Goal: Task Accomplishment & Management: Manage account settings

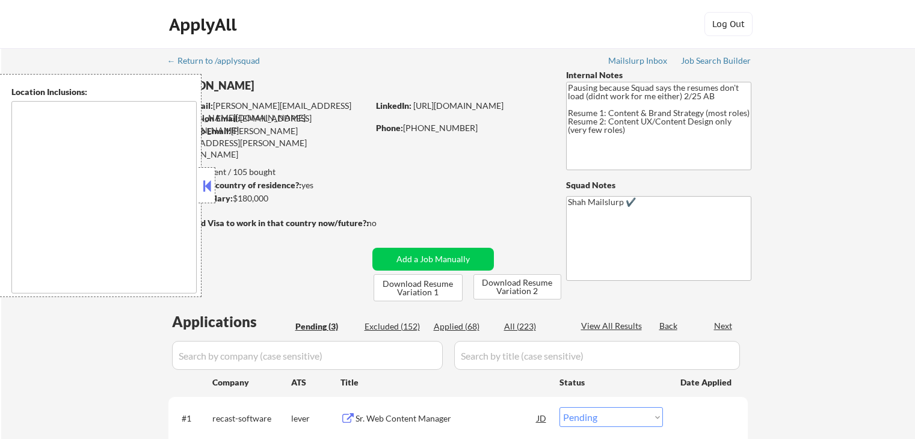
select select ""pending""
type textarea "[GEOGRAPHIC_DATA], [GEOGRAPHIC_DATA] [GEOGRAPHIC_DATA], [GEOGRAPHIC_DATA], [GEO…"
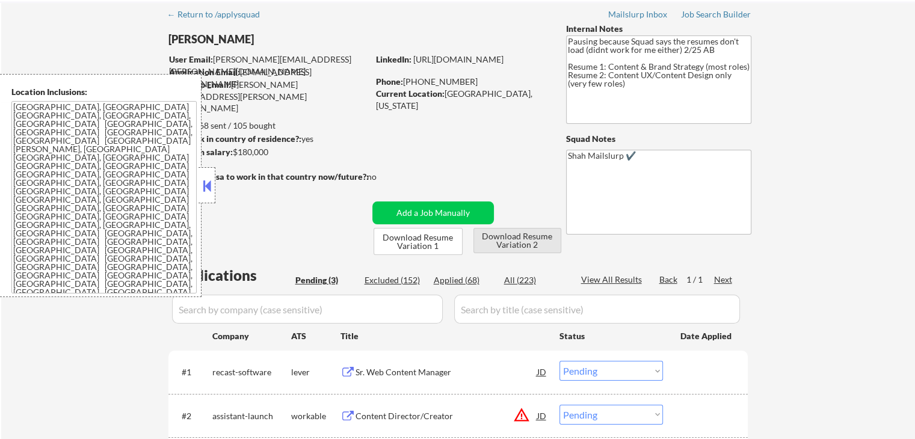
scroll to position [120, 0]
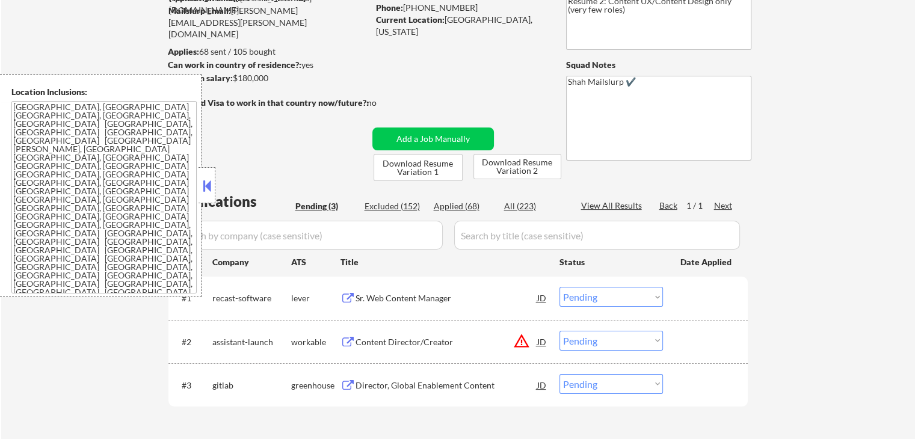
click at [347, 297] on button at bounding box center [348, 298] width 15 height 11
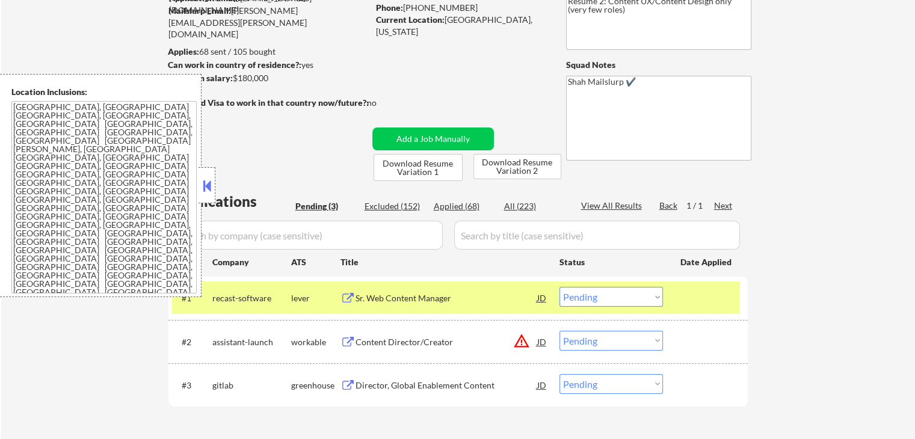
click at [592, 298] on select "Choose an option... Pending Applied Excluded (Questions) Excluded (Expired) Exc…" at bounding box center [611, 297] width 103 height 20
click at [560, 287] on select "Choose an option... Pending Applied Excluded (Questions) Excluded (Expired) Exc…" at bounding box center [611, 297] width 103 height 20
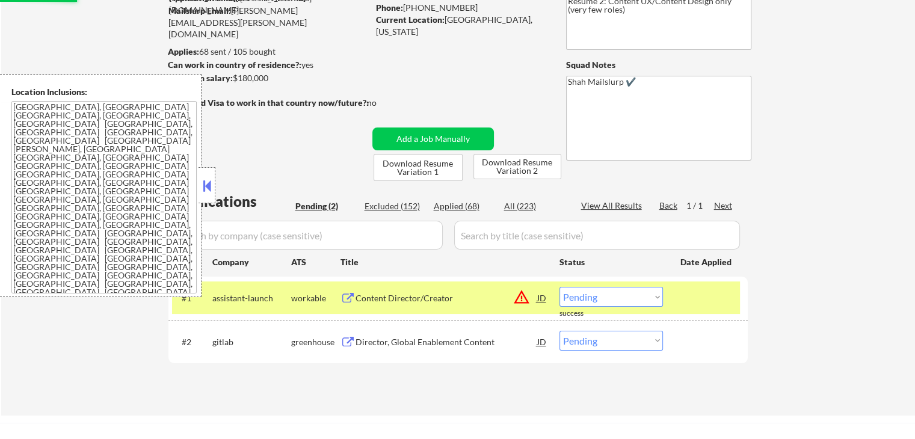
click at [349, 342] on button at bounding box center [348, 342] width 15 height 11
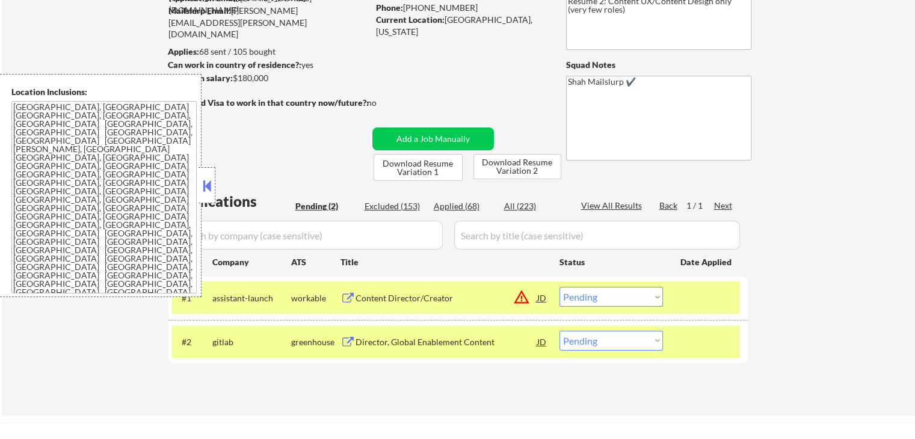
click at [594, 299] on select "Choose an option... Pending Applied Excluded (Questions) Excluded (Expired) Exc…" at bounding box center [611, 297] width 103 height 20
click at [560, 287] on select "Choose an option... Pending Applied Excluded (Questions) Excluded (Expired) Exc…" at bounding box center [611, 297] width 103 height 20
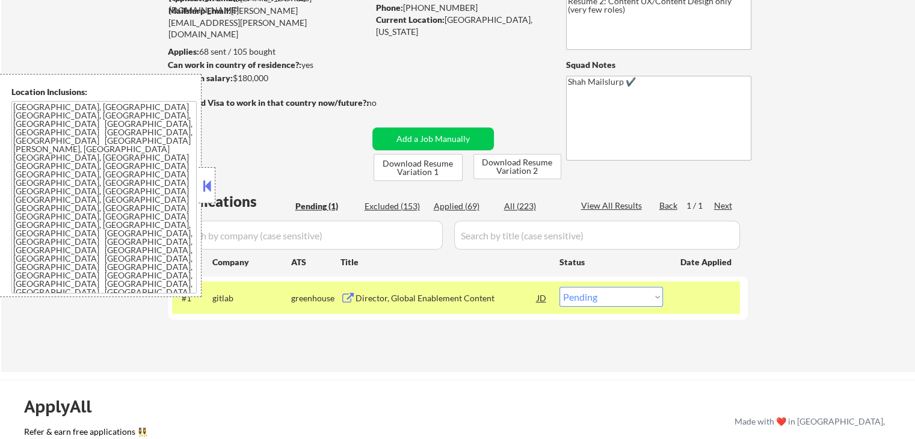
click at [351, 298] on button at bounding box center [348, 298] width 15 height 11
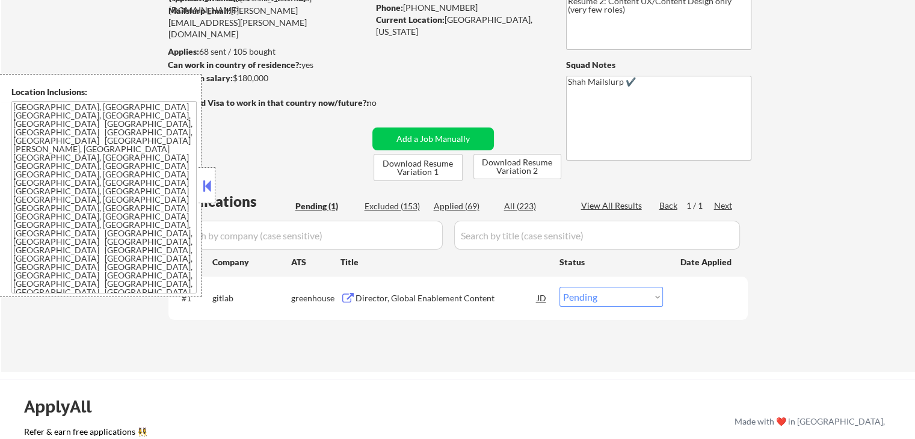
click at [354, 297] on button at bounding box center [348, 298] width 15 height 11
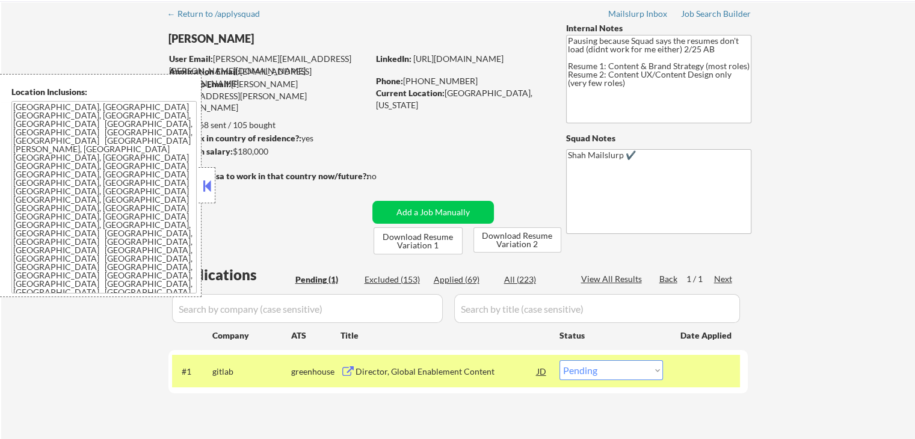
scroll to position [60, 0]
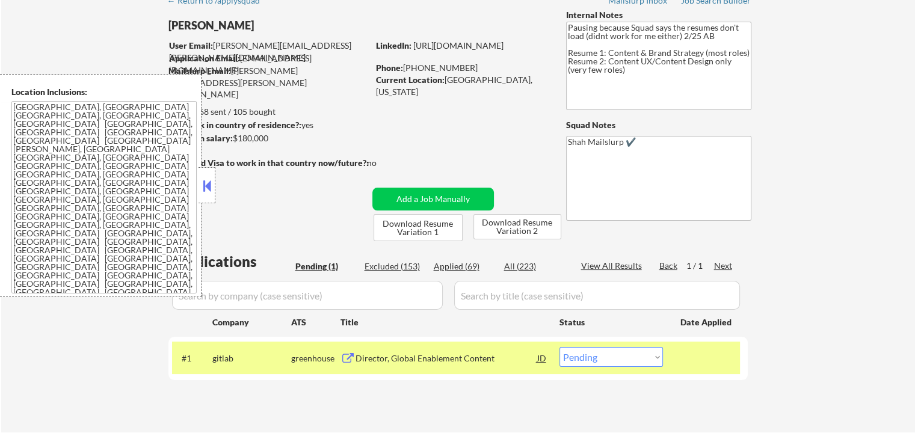
click at [461, 270] on div "Applied (69)" at bounding box center [464, 267] width 60 height 12
select select ""applied""
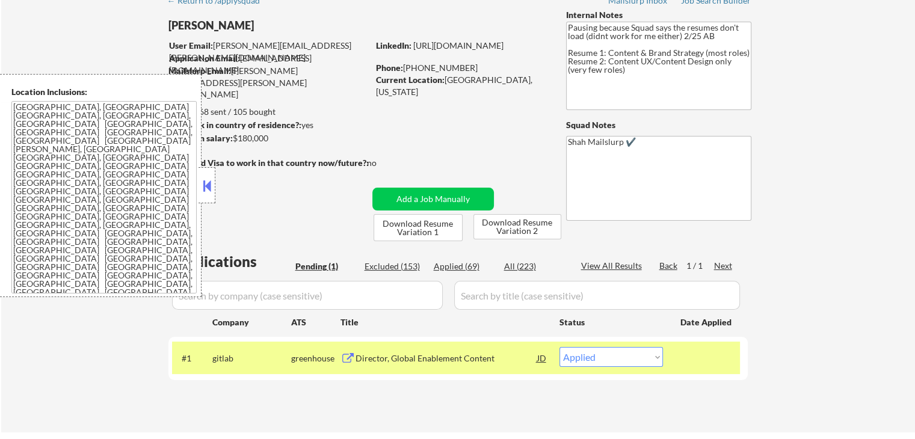
select select ""applied""
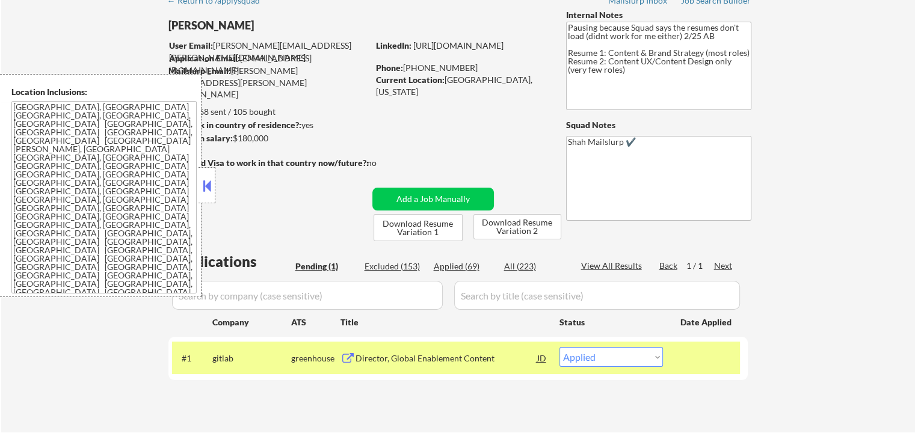
select select ""applied""
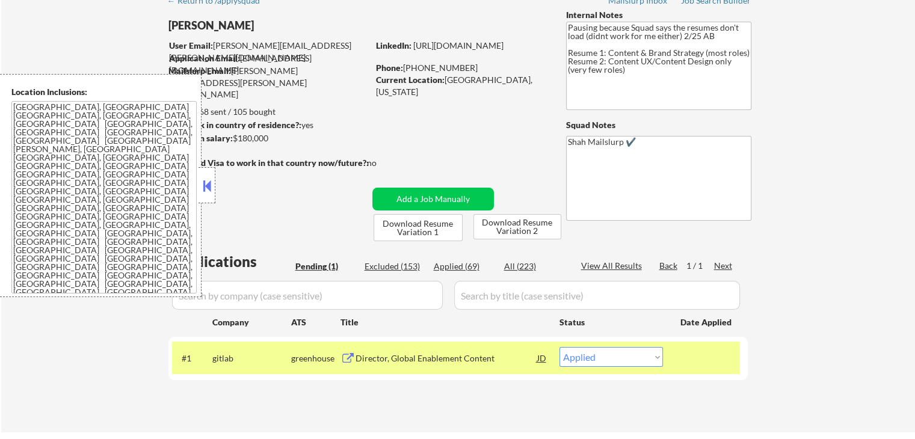
select select ""applied""
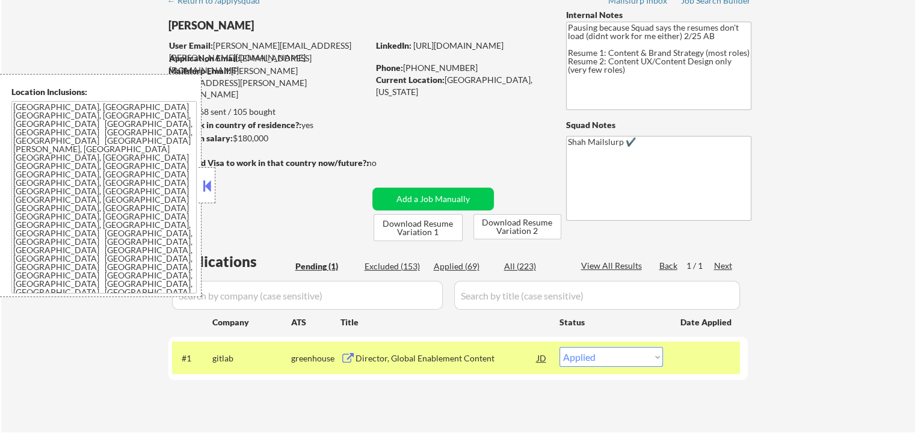
select select ""applied""
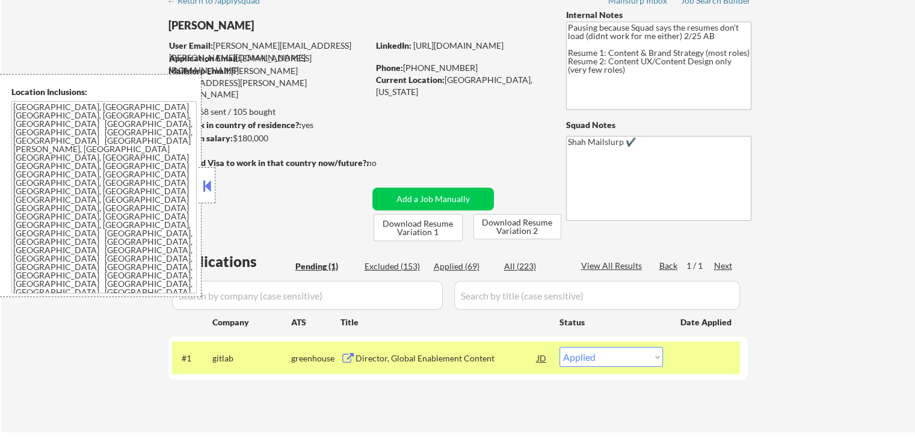
select select ""applied""
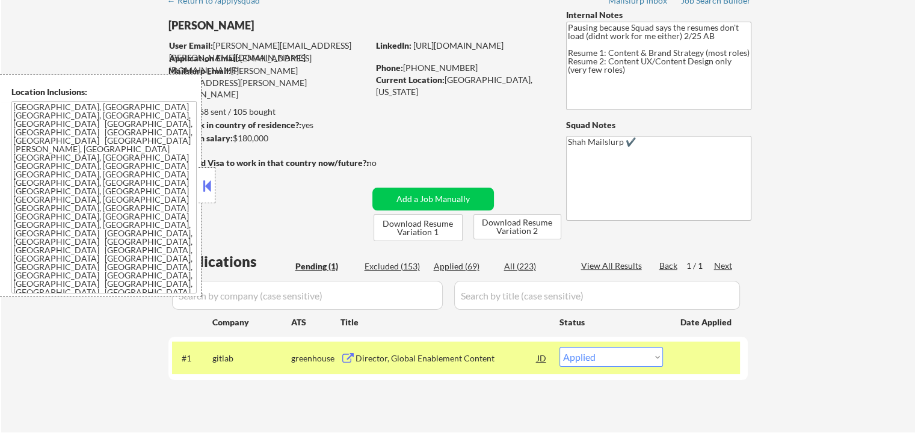
select select ""applied""
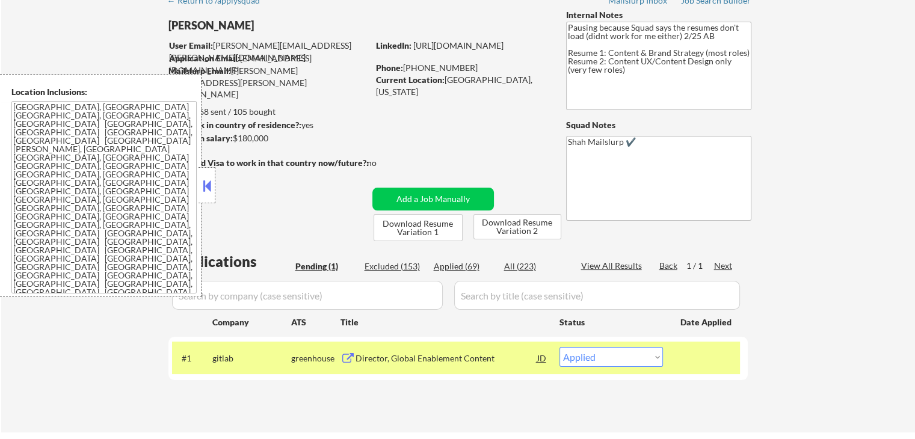
select select ""applied""
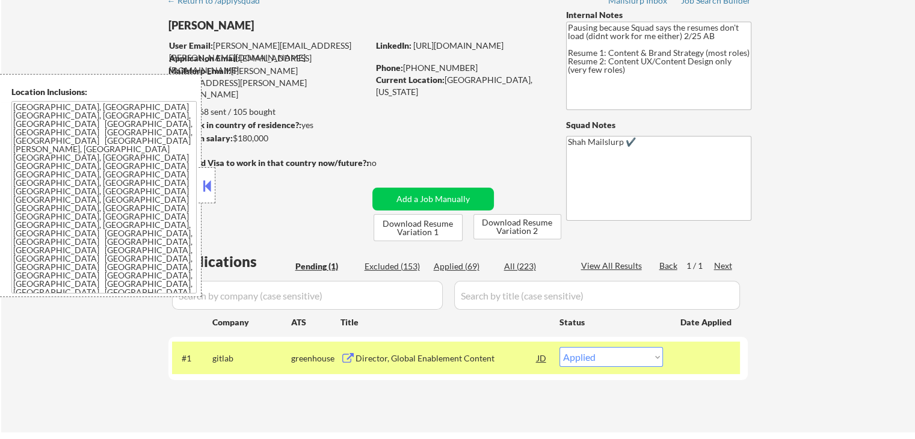
select select ""applied""
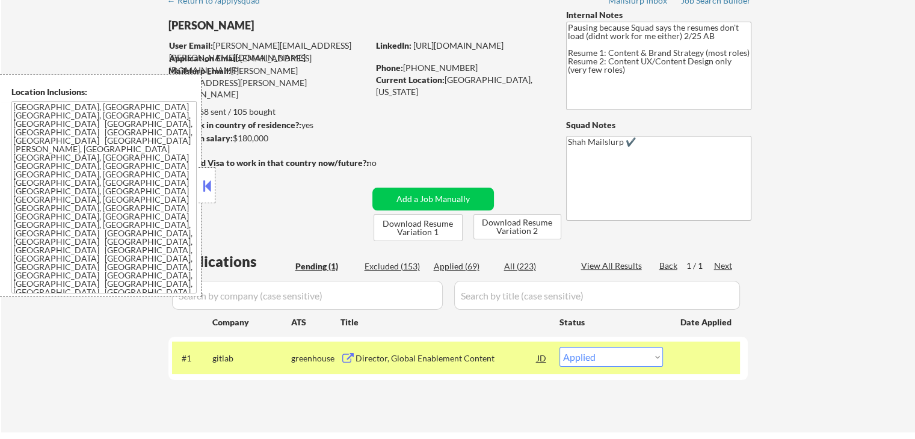
select select ""applied""
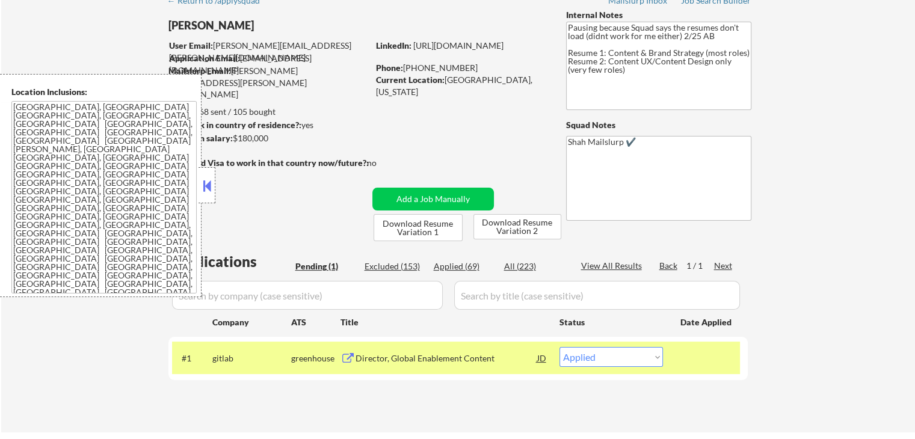
select select ""applied""
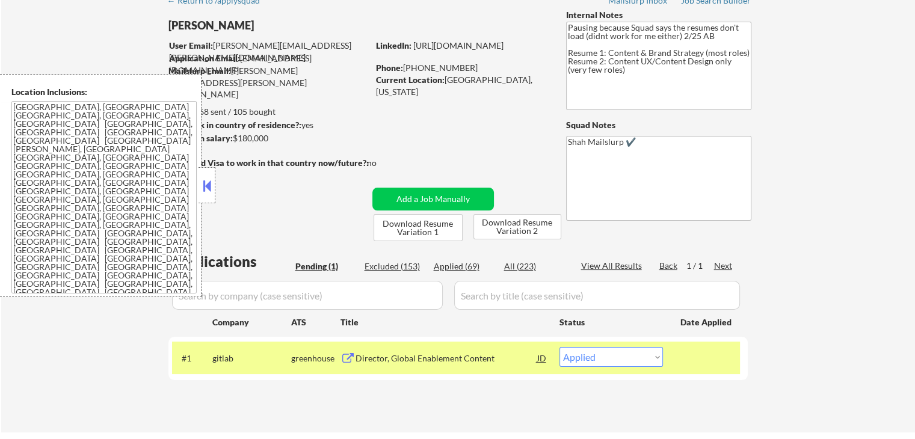
select select ""applied""
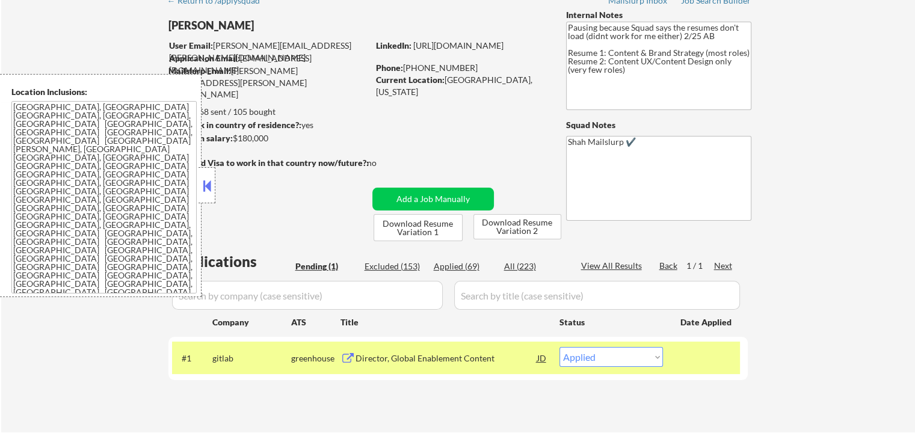
select select ""applied""
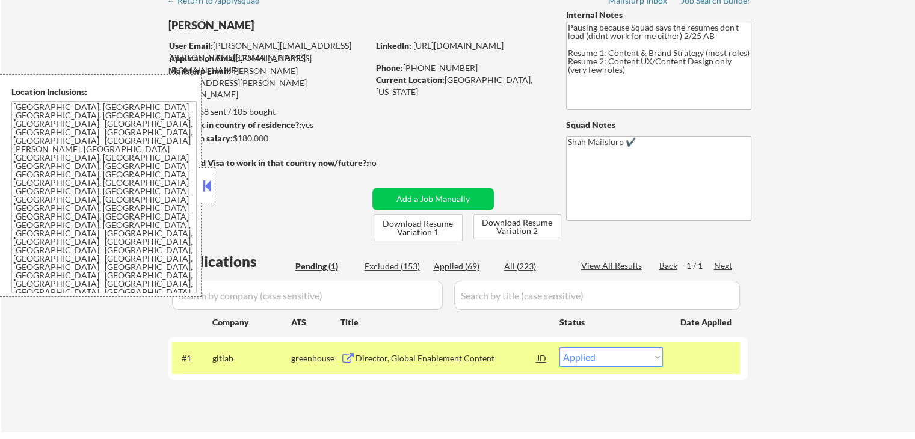
select select ""applied""
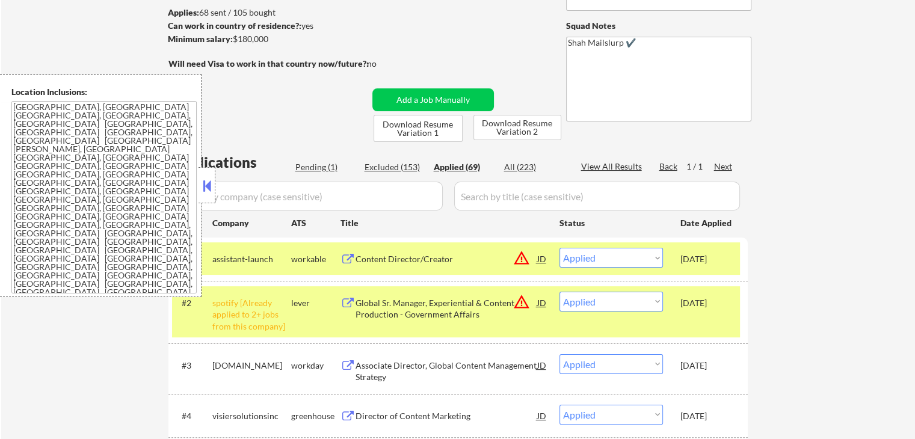
scroll to position [181, 0]
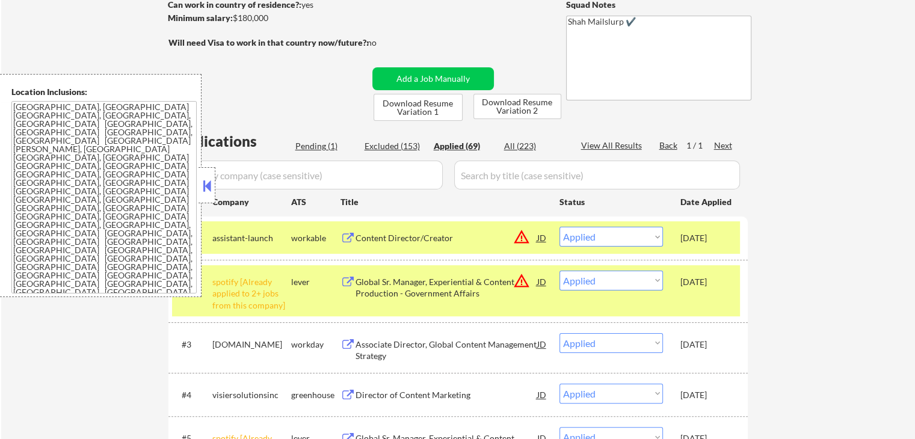
click at [341, 234] on button at bounding box center [348, 238] width 15 height 11
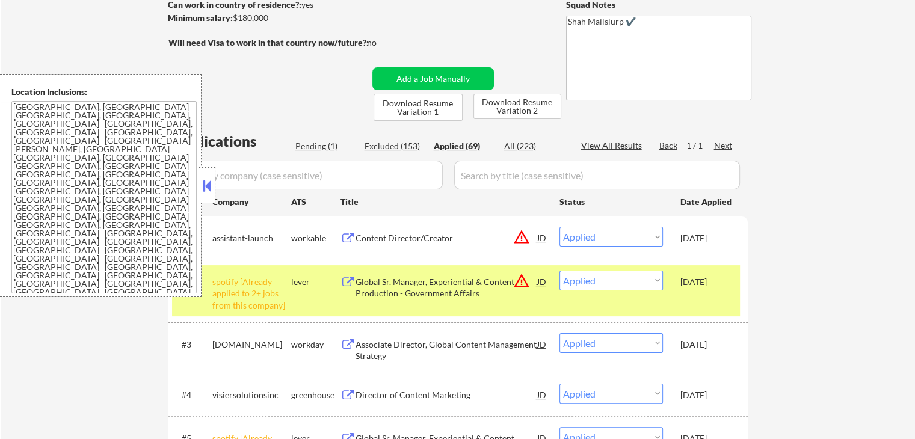
click at [625, 234] on select "Choose an option... Pending Applied Excluded (Questions) Excluded (Expired) Exc…" at bounding box center [611, 237] width 103 height 20
click at [560, 227] on select "Choose an option... Pending Applied Excluded (Questions) Excluded (Expired) Exc…" at bounding box center [611, 237] width 103 height 20
select select ""applied""
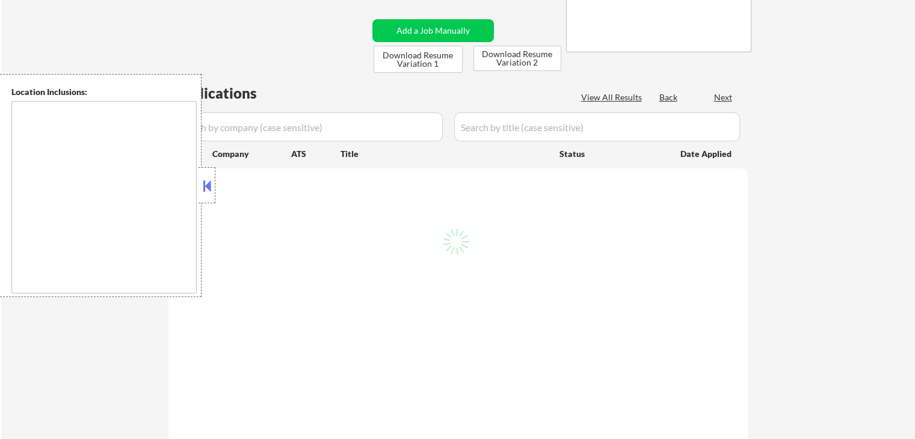
type textarea "[GEOGRAPHIC_DATA], [GEOGRAPHIC_DATA] [GEOGRAPHIC_DATA], [GEOGRAPHIC_DATA], [GEO…"
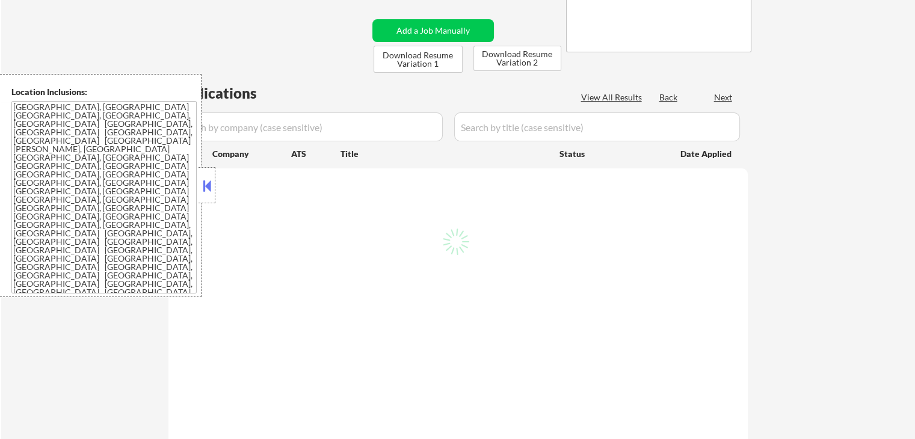
scroll to position [181, 0]
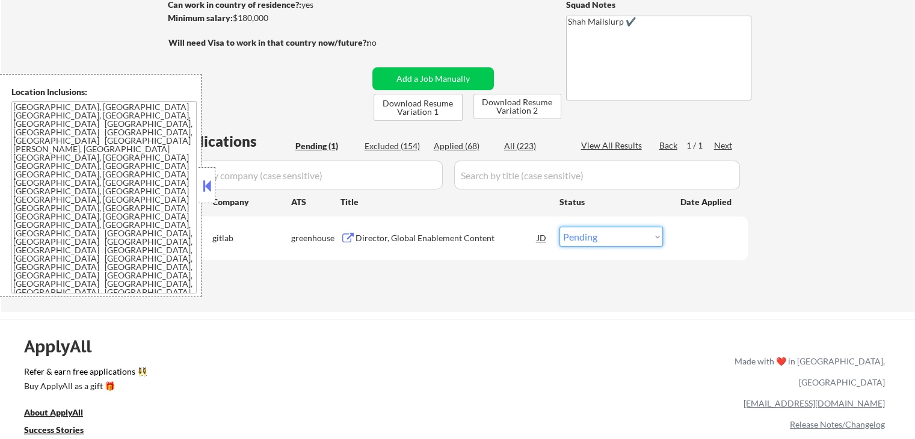
click at [617, 239] on select "Choose an option... Pending Applied Excluded (Questions) Excluded (Expired) Exc…" at bounding box center [611, 237] width 103 height 20
select select ""applied""
click at [560, 227] on select "Choose an option... Pending Applied Excluded (Questions) Excluded (Expired) Exc…" at bounding box center [611, 237] width 103 height 20
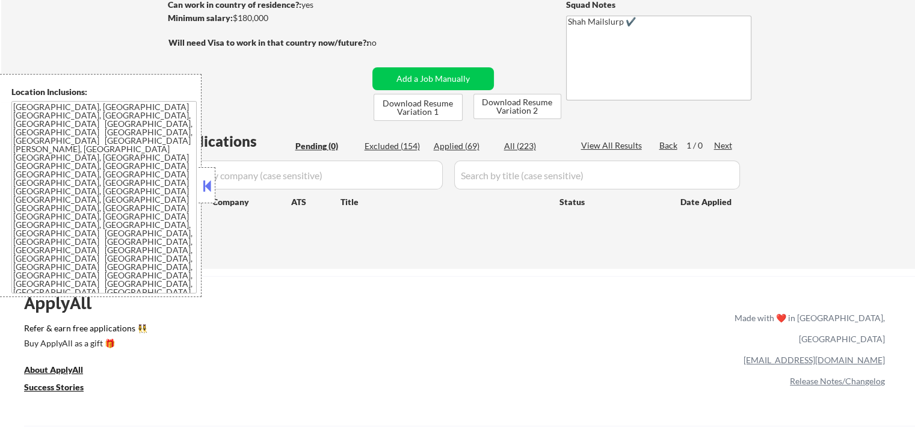
click at [326, 239] on div "Applications Pending (0) Excluded (154) Applied (69) All (223) View All Results…" at bounding box center [457, 188] width 579 height 115
click at [469, 145] on div "Applied (69)" at bounding box center [464, 146] width 60 height 12
select select ""applied""
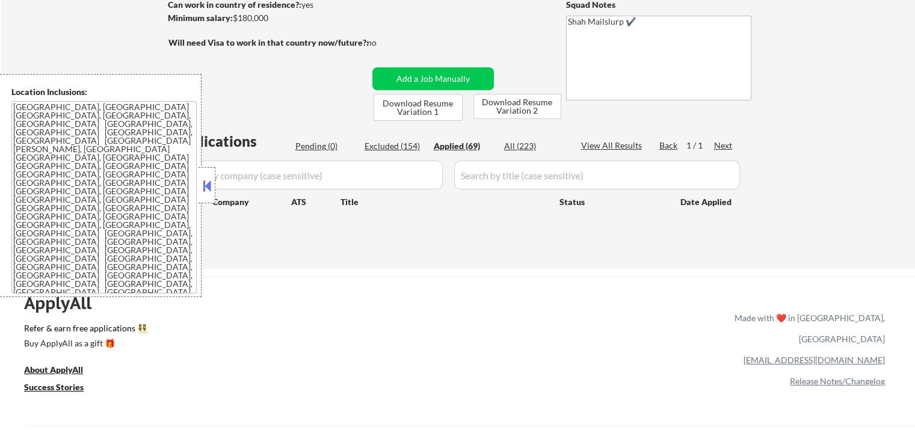
select select ""applied""
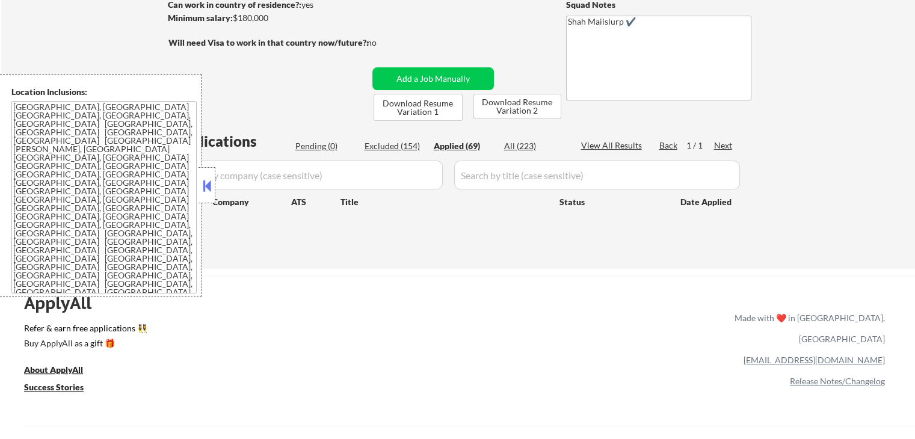
select select ""applied""
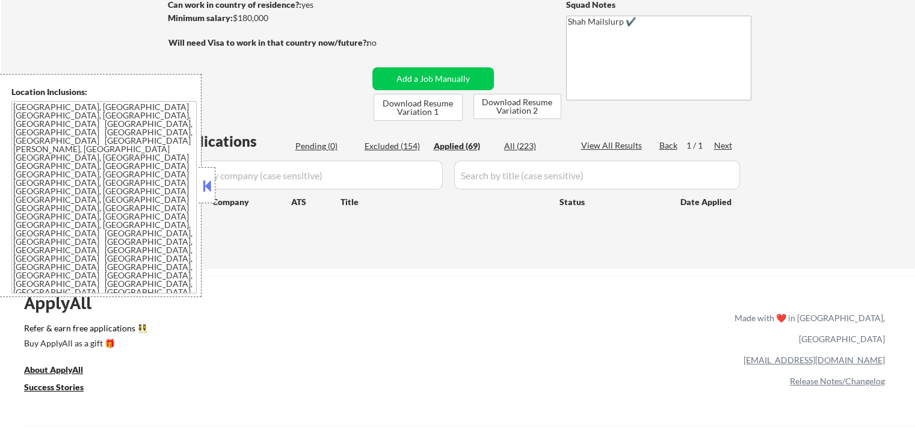
select select ""applied""
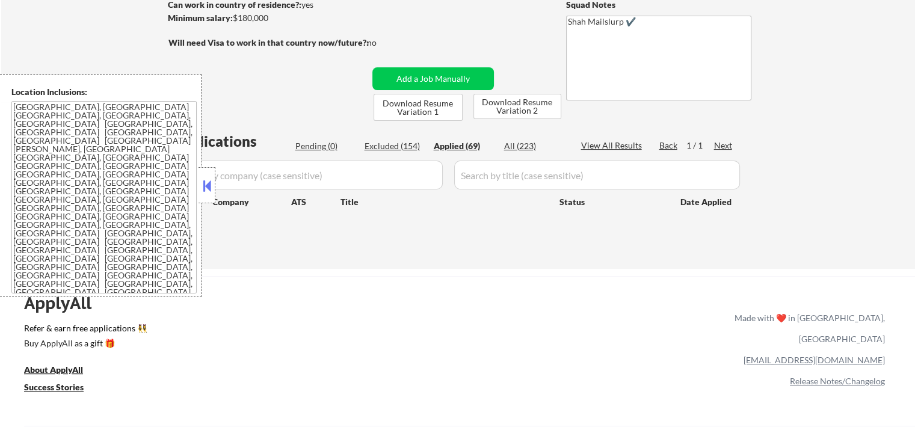
select select ""applied""
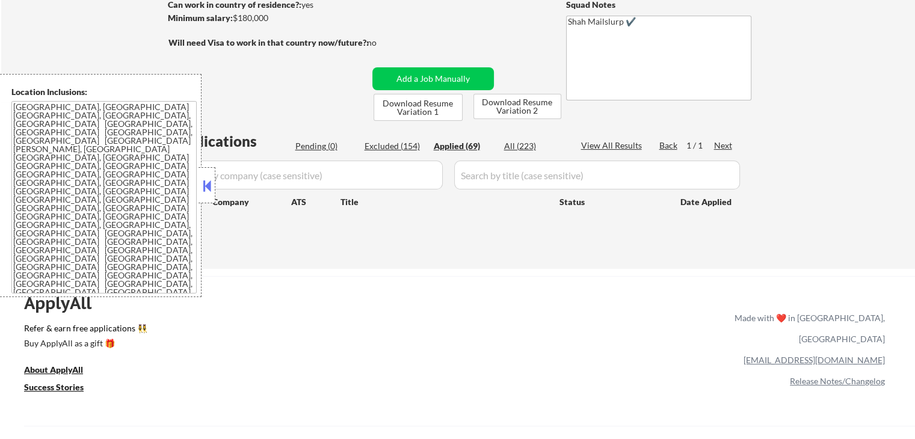
select select ""applied""
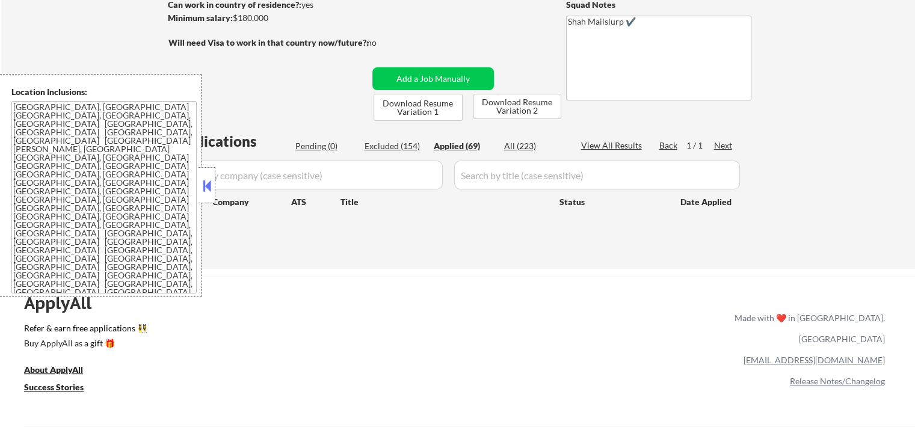
select select ""applied""
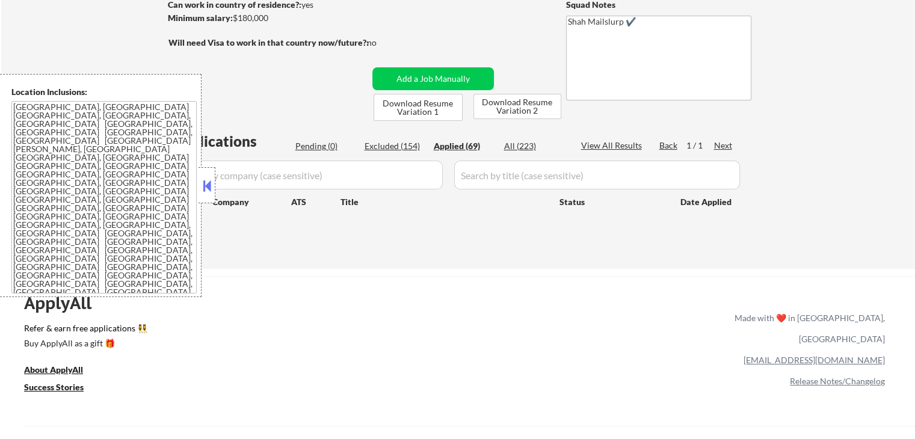
select select ""applied""
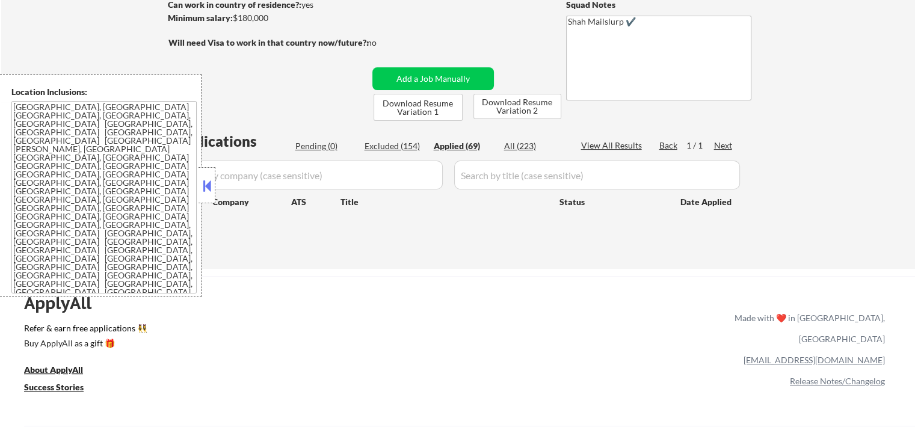
select select ""applied""
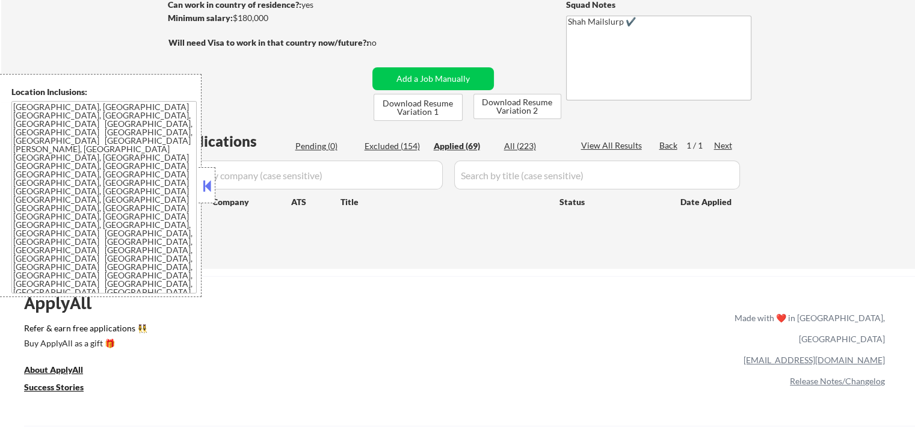
select select ""applied""
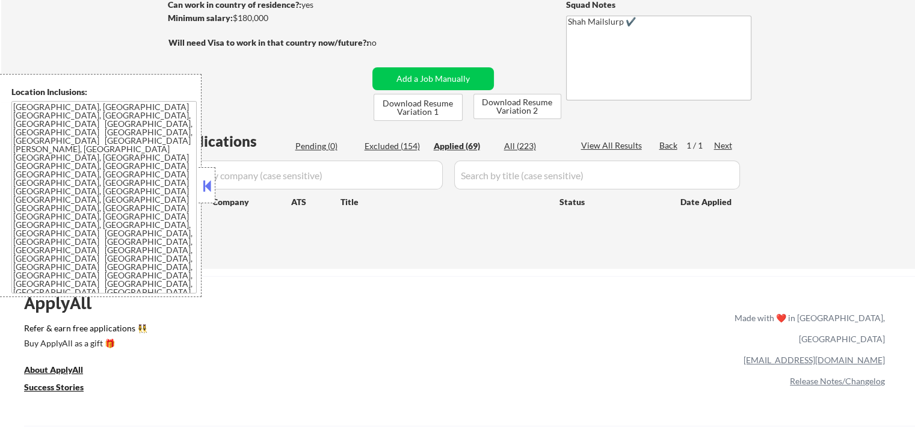
select select ""applied""
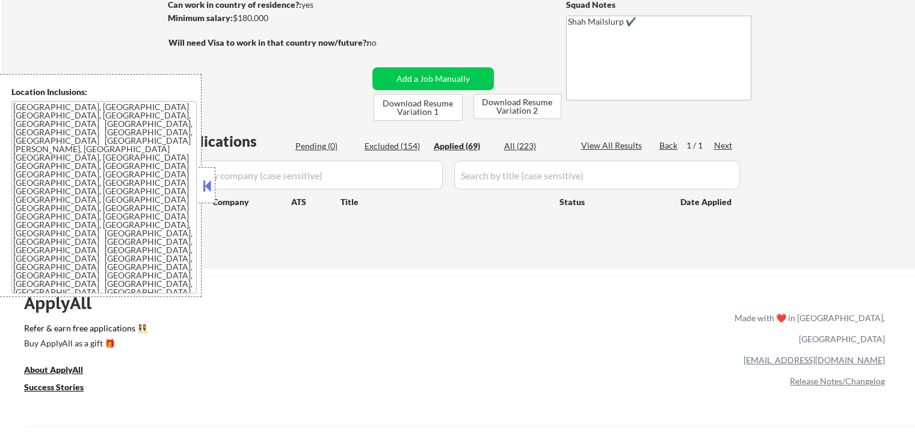
select select ""applied""
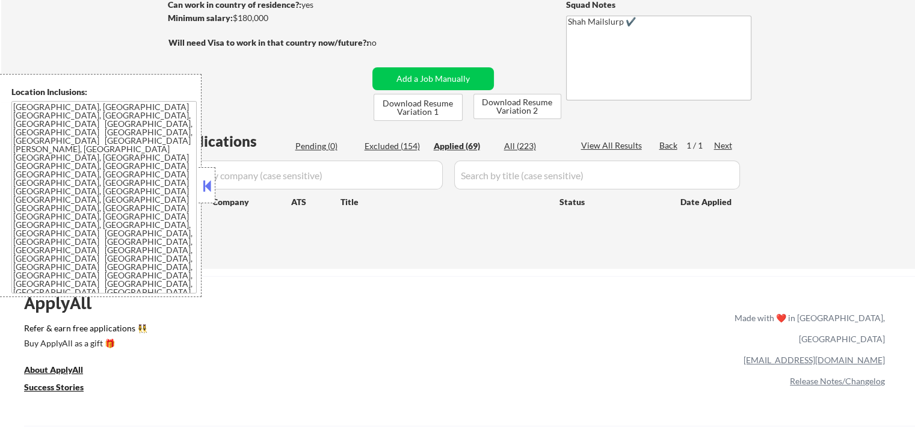
select select ""applied""
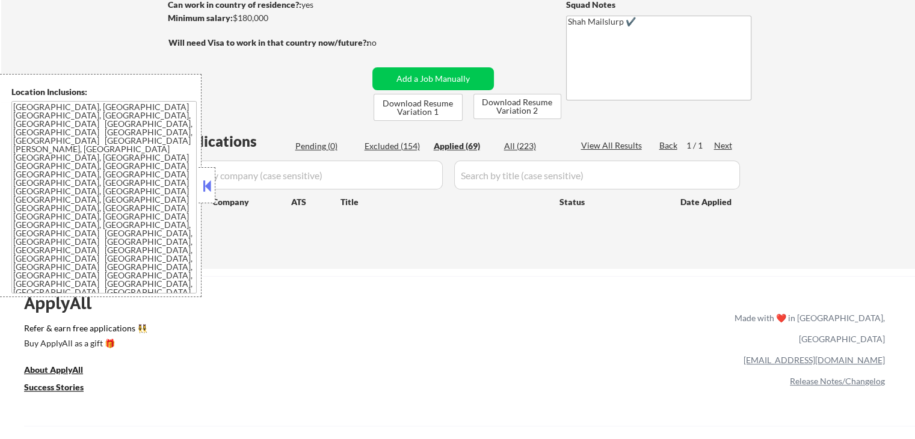
select select ""applied""
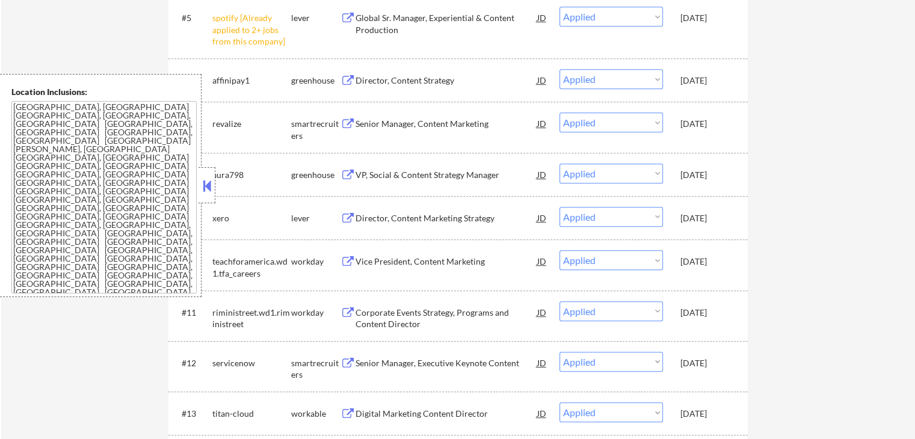
scroll to position [602, 0]
click at [341, 173] on button at bounding box center [348, 174] width 15 height 11
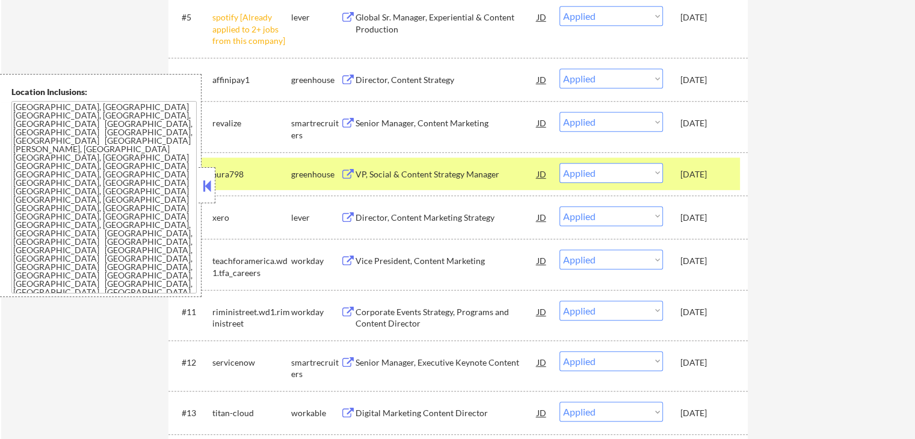
click at [212, 183] on button at bounding box center [206, 186] width 13 height 18
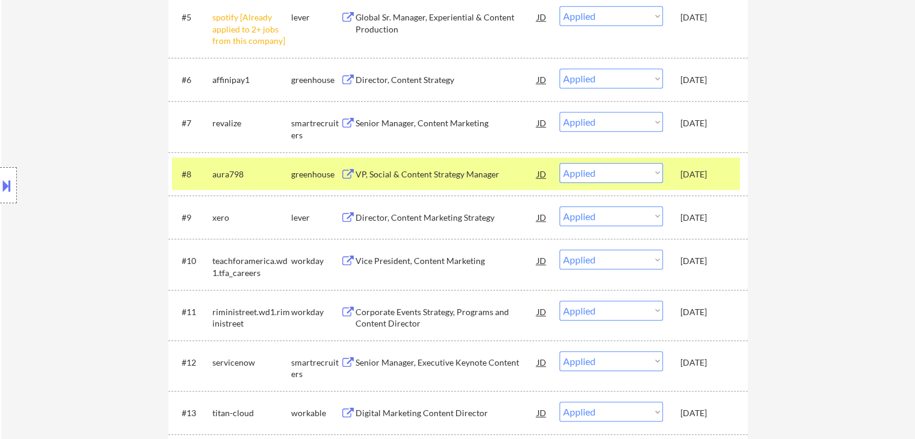
click at [63, 87] on div "Location Inclusions: Charlotte, NC Matthews, NC Mint Hill, NC Pineville, NC Hun…" at bounding box center [107, 185] width 215 height 223
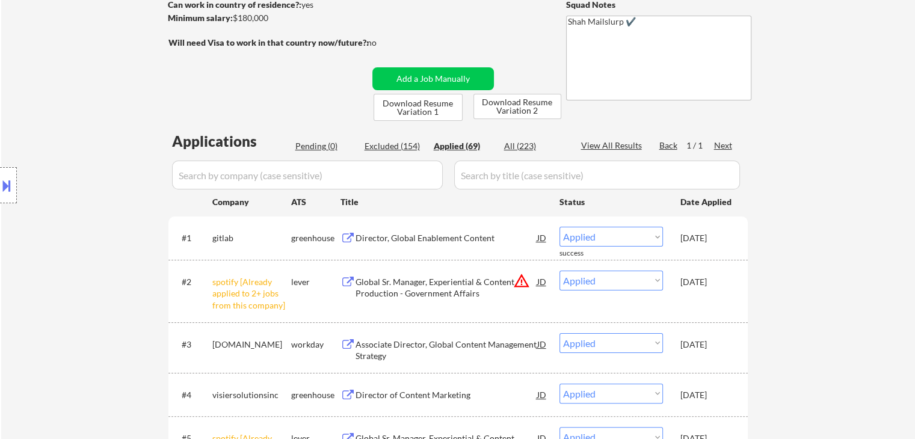
scroll to position [241, 0]
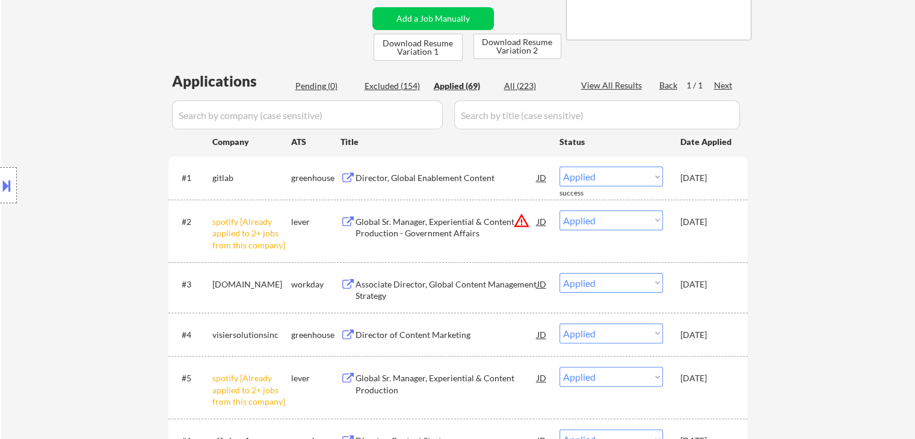
click at [347, 279] on button at bounding box center [348, 284] width 15 height 11
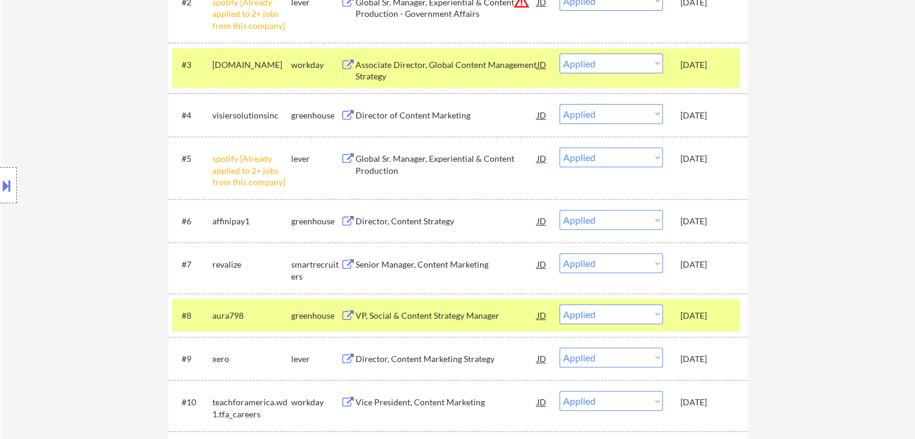
scroll to position [481, 0]
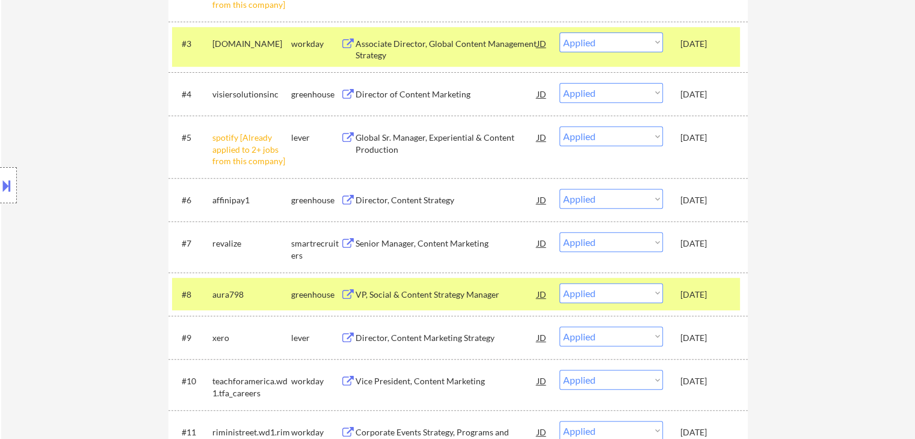
click at [347, 342] on button at bounding box center [348, 338] width 15 height 11
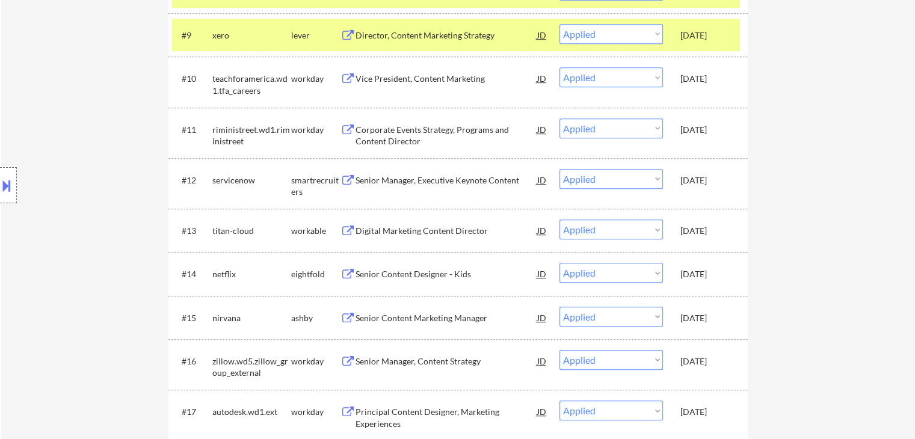
scroll to position [818, 0]
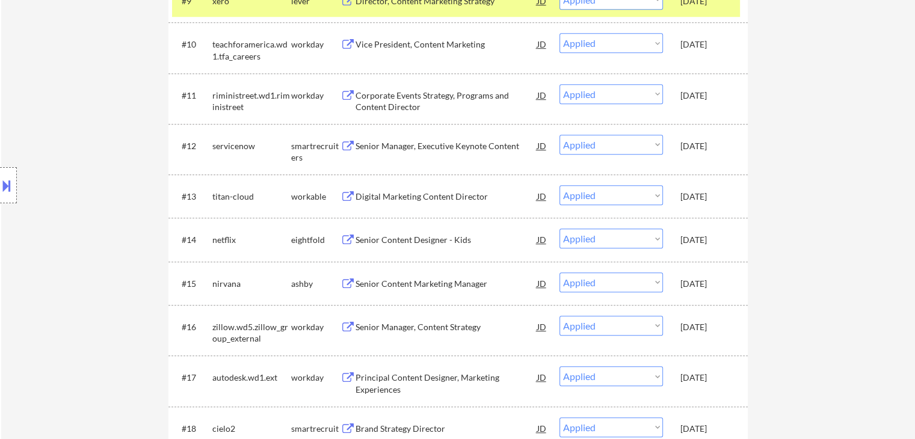
click at [347, 289] on button at bounding box center [348, 284] width 15 height 11
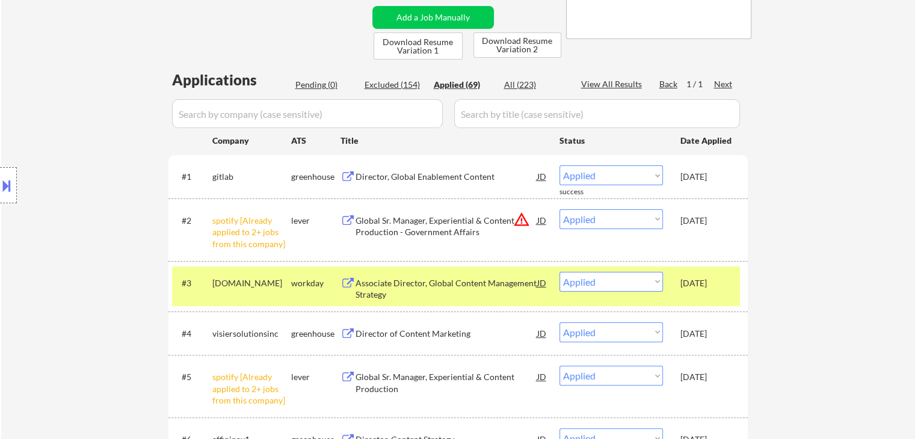
scroll to position [277, 0]
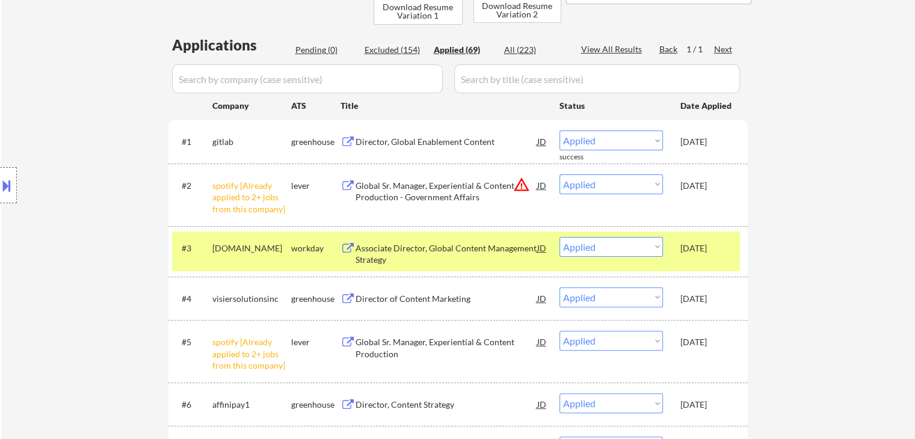
click at [344, 141] on button at bounding box center [348, 142] width 15 height 11
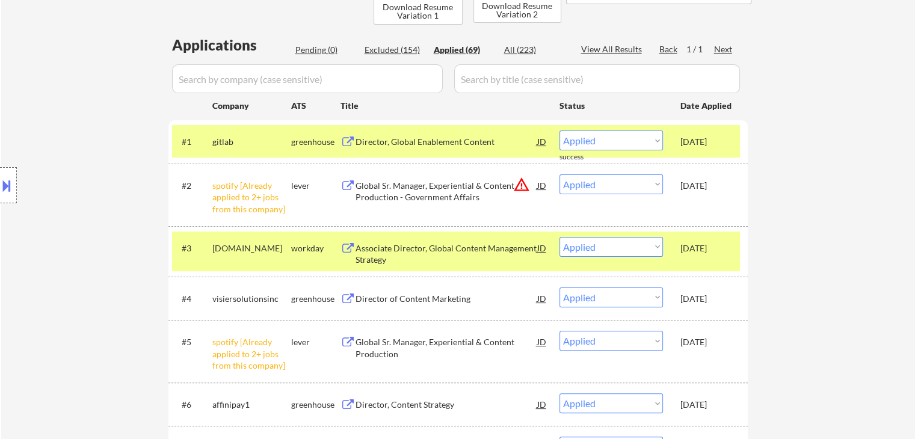
click at [68, 198] on div "Location Inclusions: Charlotte, NC Matthews, NC Mint Hill, NC Pineville, NC Hun…" at bounding box center [107, 185] width 215 height 223
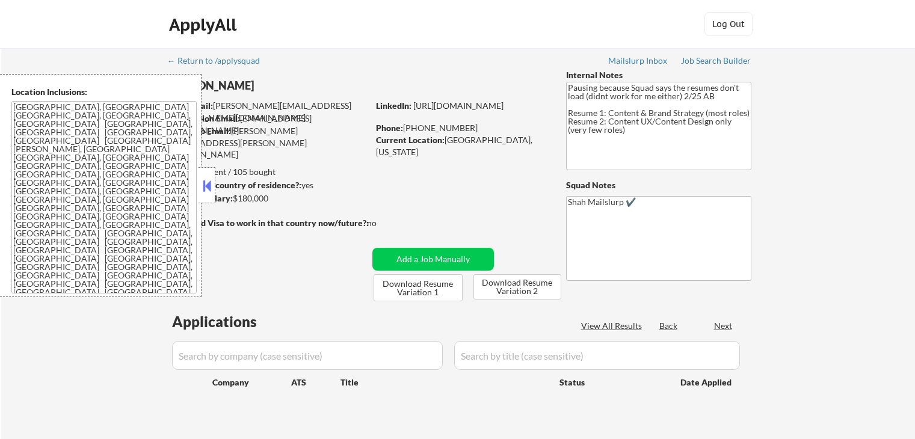
scroll to position [120, 0]
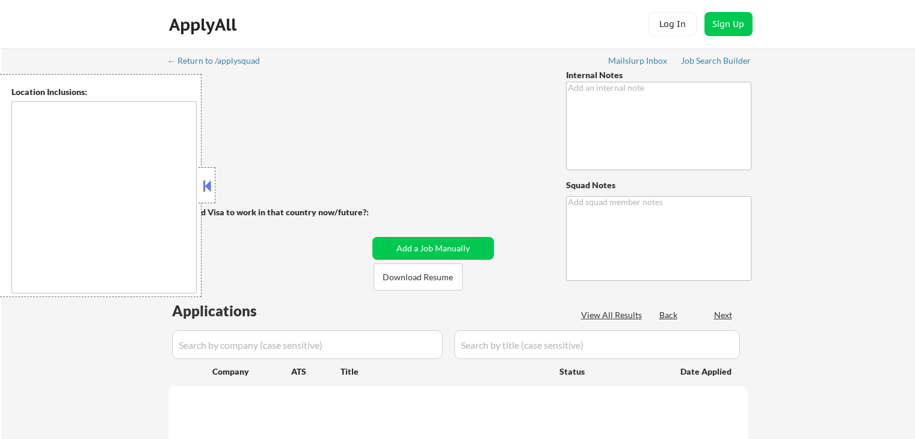
scroll to position [120, 0]
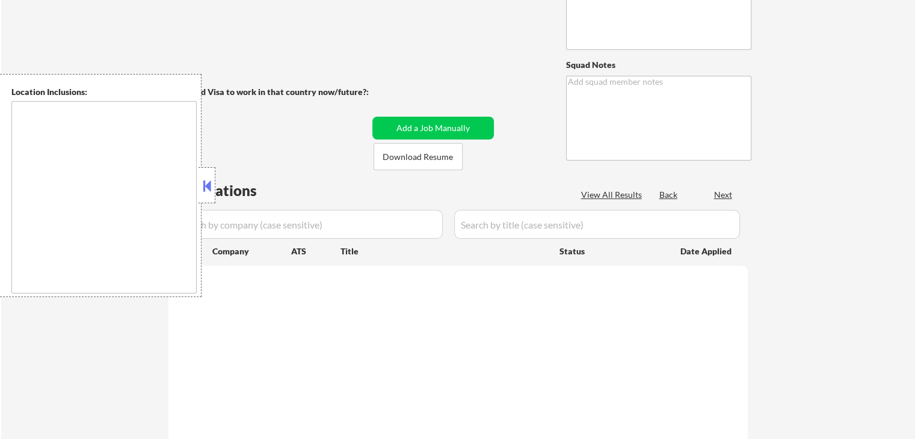
type textarea "Pausing because Squad says the resumes don't load (didnt work for me either) 2/…"
type textarea "Shah Mailslurp ✔️"
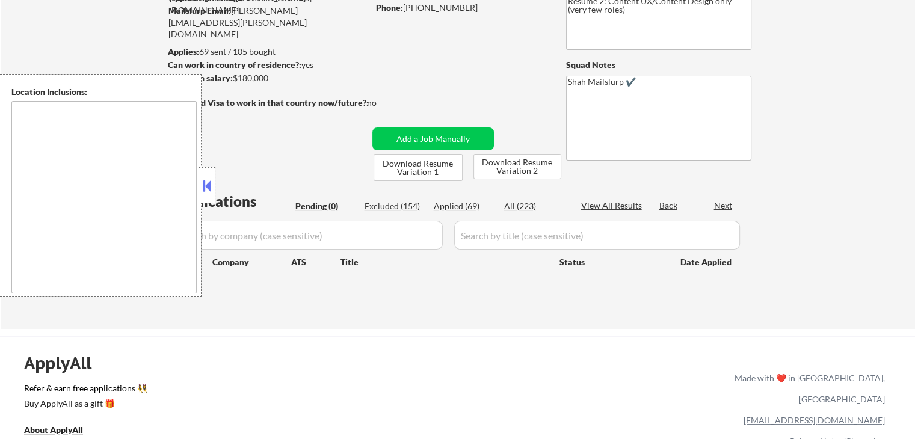
type textarea "[GEOGRAPHIC_DATA], [GEOGRAPHIC_DATA] [GEOGRAPHIC_DATA], [GEOGRAPHIC_DATA], [GEO…"
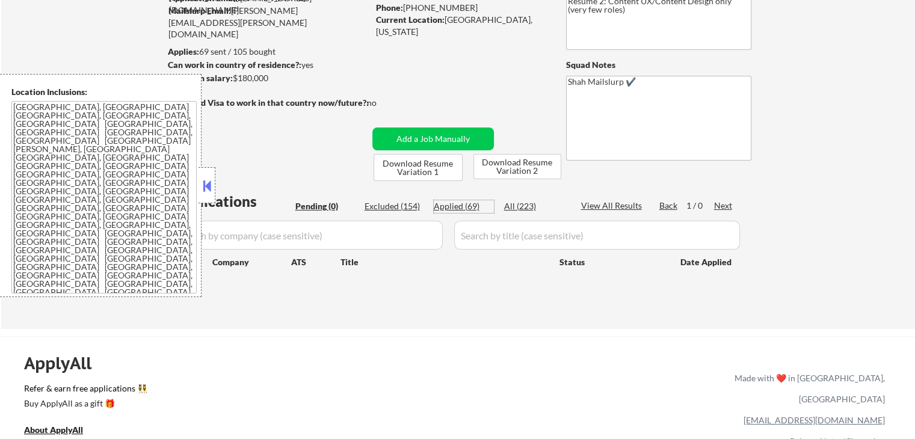
click at [461, 208] on div "Applied (69)" at bounding box center [464, 206] width 60 height 12
select select ""applied""
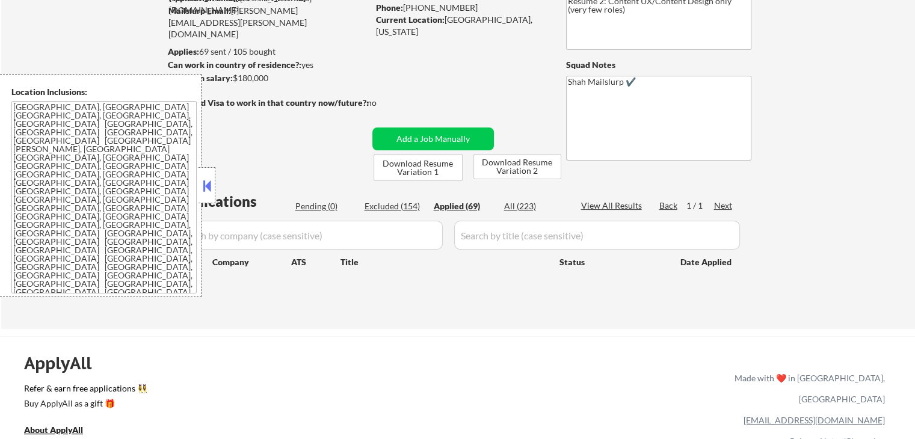
select select ""applied""
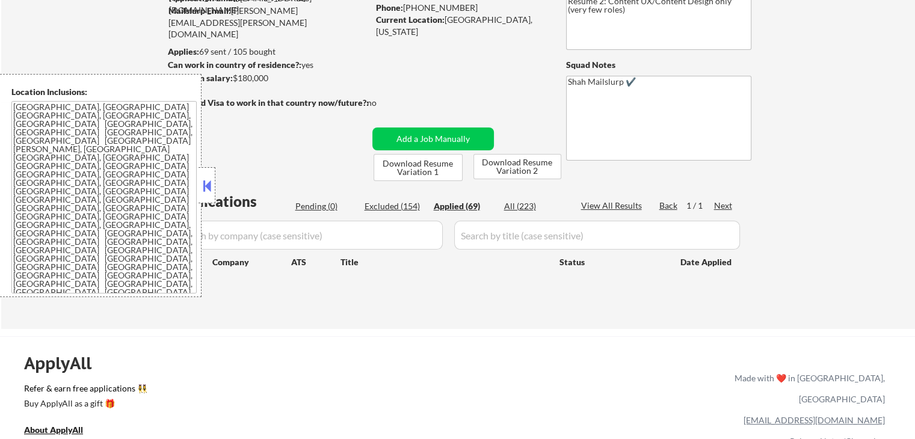
select select ""applied""
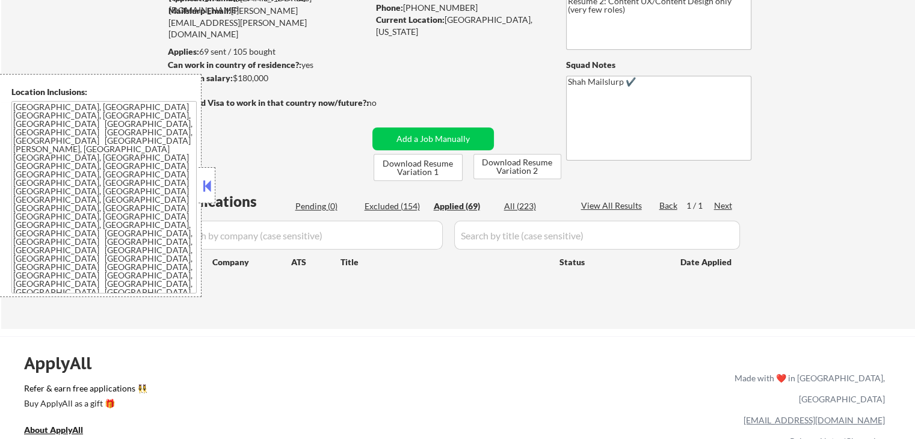
select select ""applied""
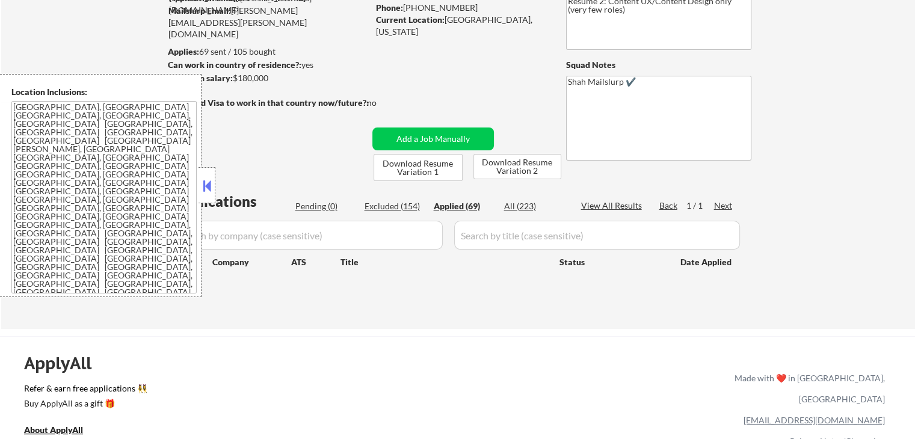
select select ""applied""
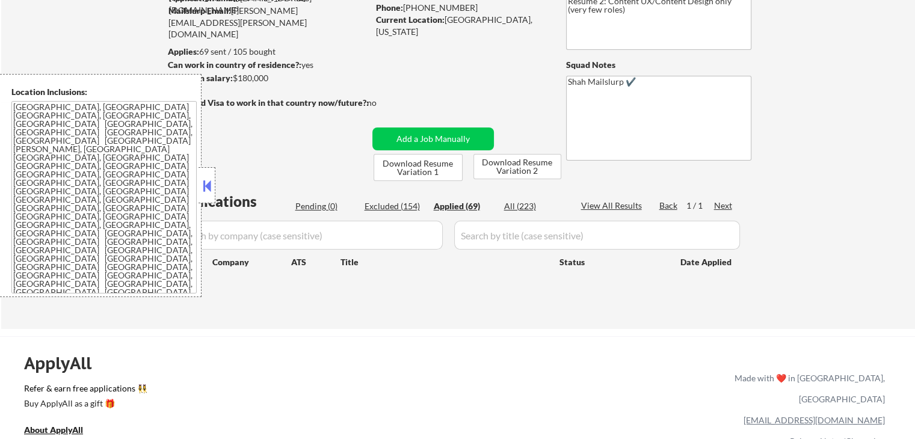
select select ""applied""
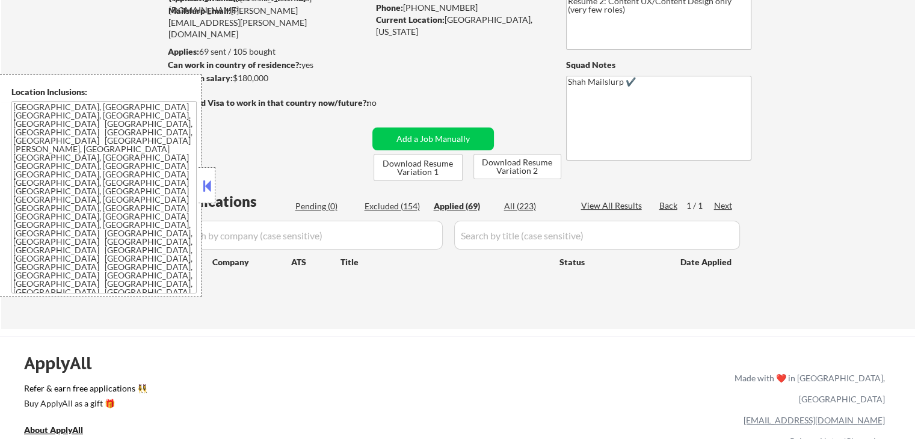
select select ""applied""
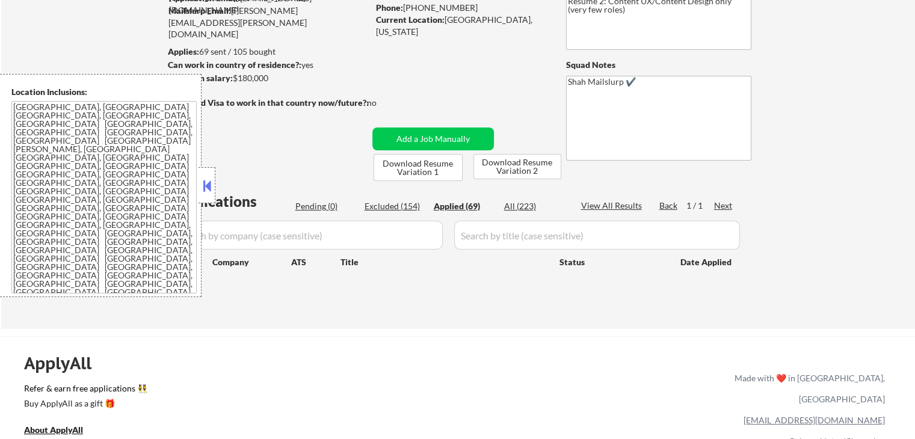
select select ""applied""
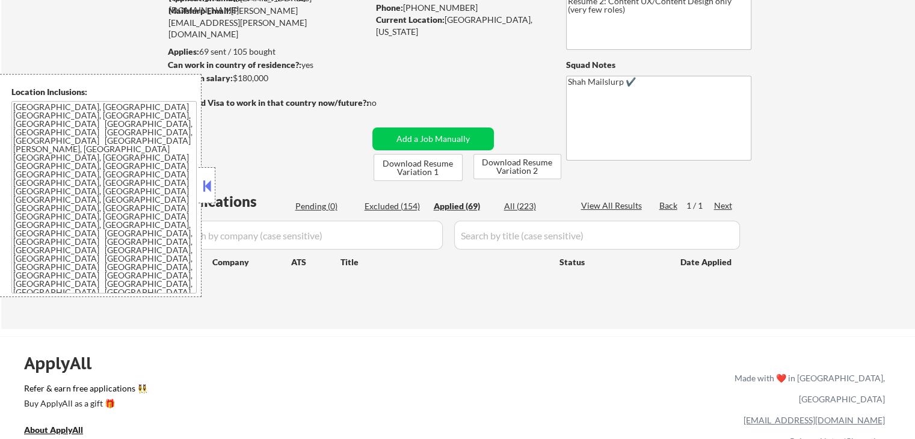
select select ""applied""
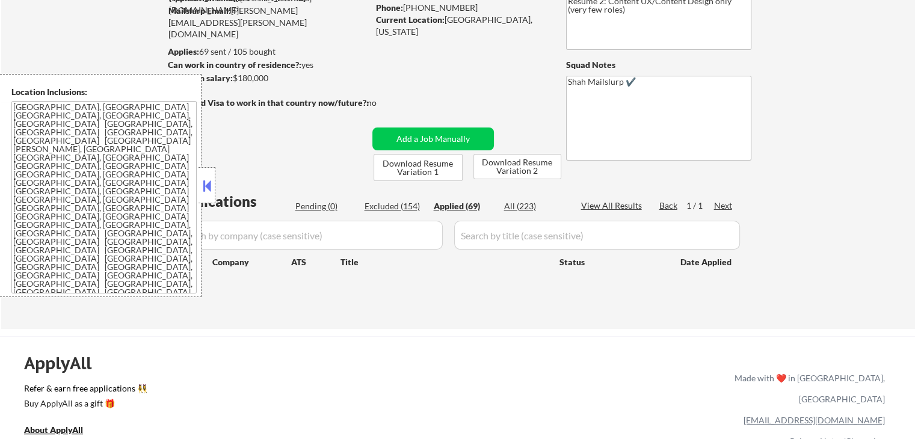
select select ""applied""
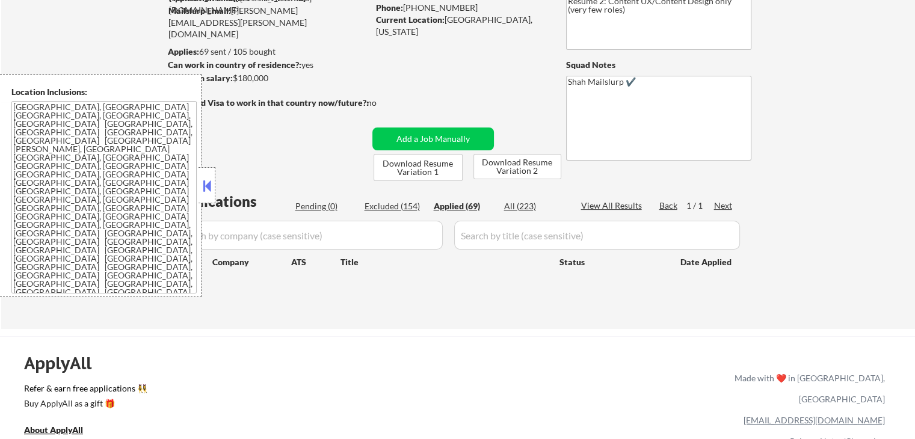
select select ""applied""
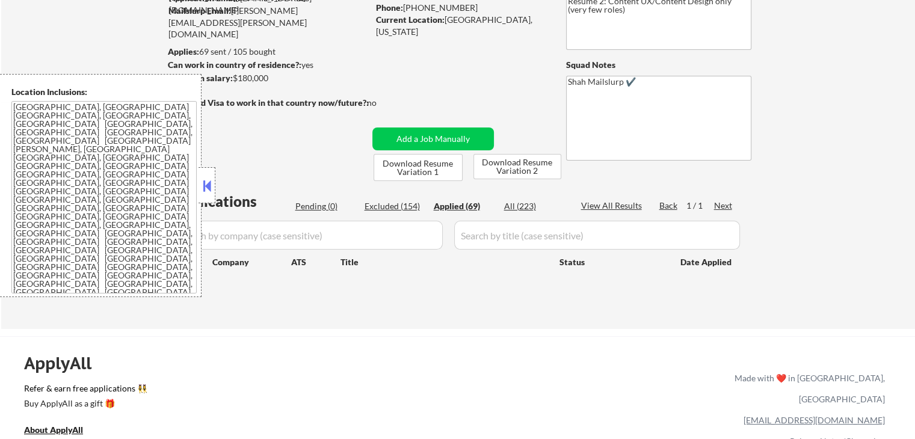
select select ""applied""
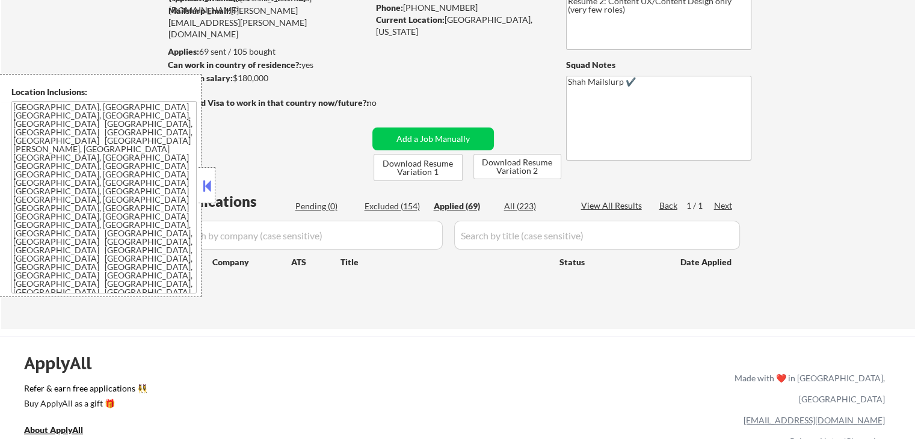
select select ""applied""
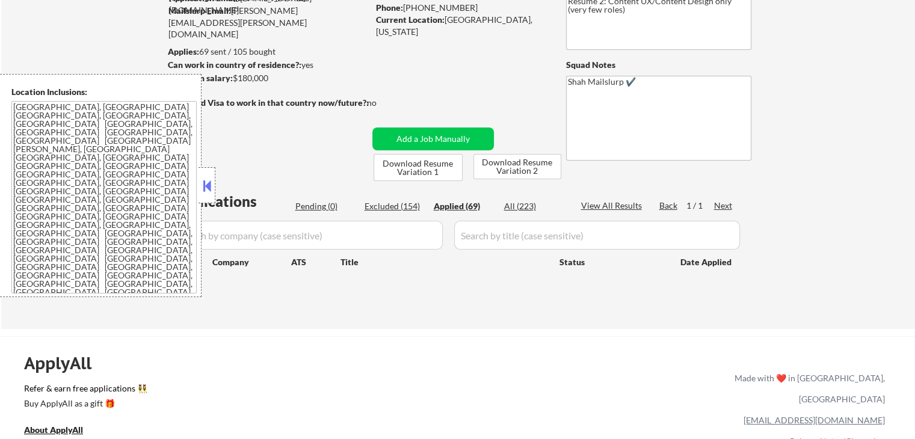
select select ""applied""
